Goal: Find contact information: Find contact information

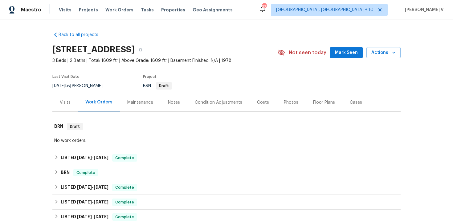
click at [77, 147] on div "Back to all projects 5417 Grissom Dr, Arlington, TX 76016 3 Beds | 2 Baths | To…" at bounding box center [226, 162] width 348 height 270
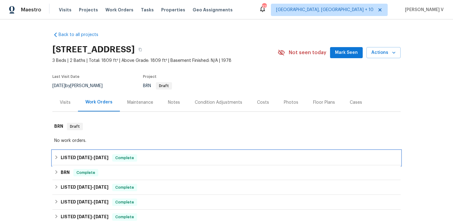
click at [77, 156] on span "8/18/25" at bounding box center [84, 157] width 15 height 4
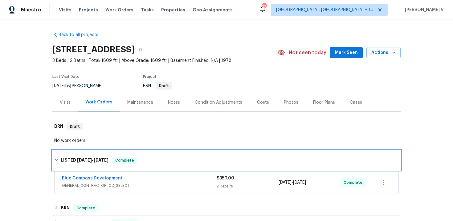
scroll to position [23, 0]
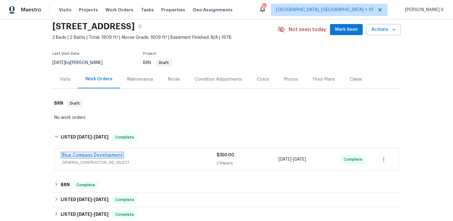
click at [88, 153] on link "Blue Compass Development" at bounding box center [92, 155] width 61 height 4
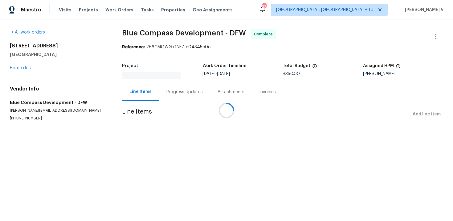
click at [19, 120] on div at bounding box center [226, 110] width 453 height 221
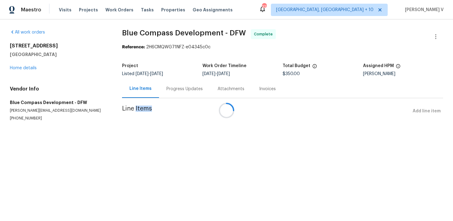
click at [19, 120] on div "Vendor Info Blue Compass Development - DFW ryan@bluecompassdevelopment.com (678…" at bounding box center [58, 103] width 97 height 35
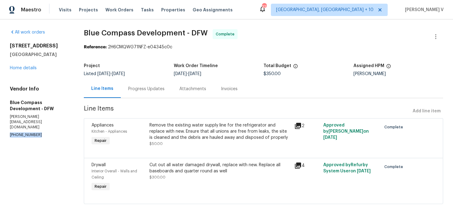
copy p "(678) 360-7249"
click at [31, 115] on p "ryan@bluecompassdevelopment.com" at bounding box center [39, 122] width 59 height 16
copy p "ryan@bluecompassdevelopment.com"
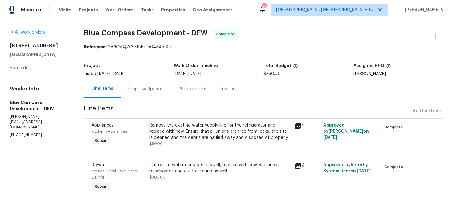
click at [30, 132] on p "(678) 360-7249" at bounding box center [39, 134] width 59 height 5
copy p "(678) 360-7249"
click at [136, 92] on div "Progress Updates" at bounding box center [146, 89] width 36 height 6
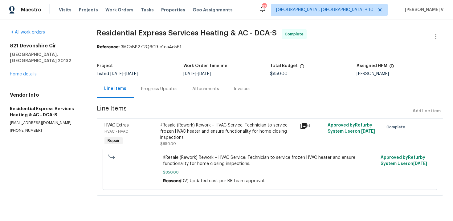
click at [153, 87] on div "Progress Updates" at bounding box center [159, 89] width 36 height 6
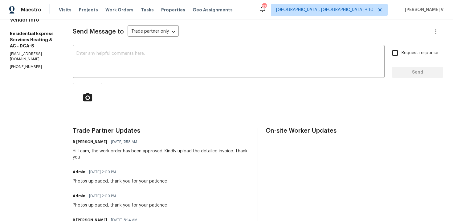
scroll to position [53, 0]
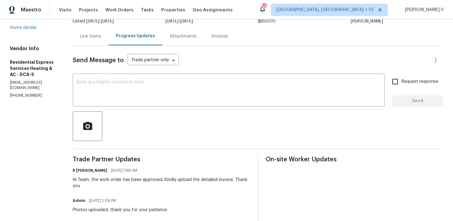
click at [220, 44] on div "Invoices" at bounding box center [219, 36] width 31 height 18
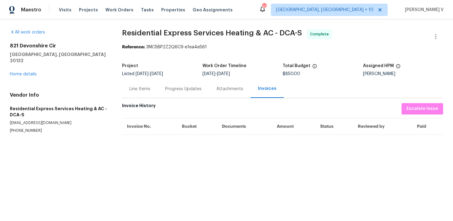
click at [182, 81] on div "Progress Updates" at bounding box center [183, 89] width 51 height 18
